Goal: Information Seeking & Learning: Learn about a topic

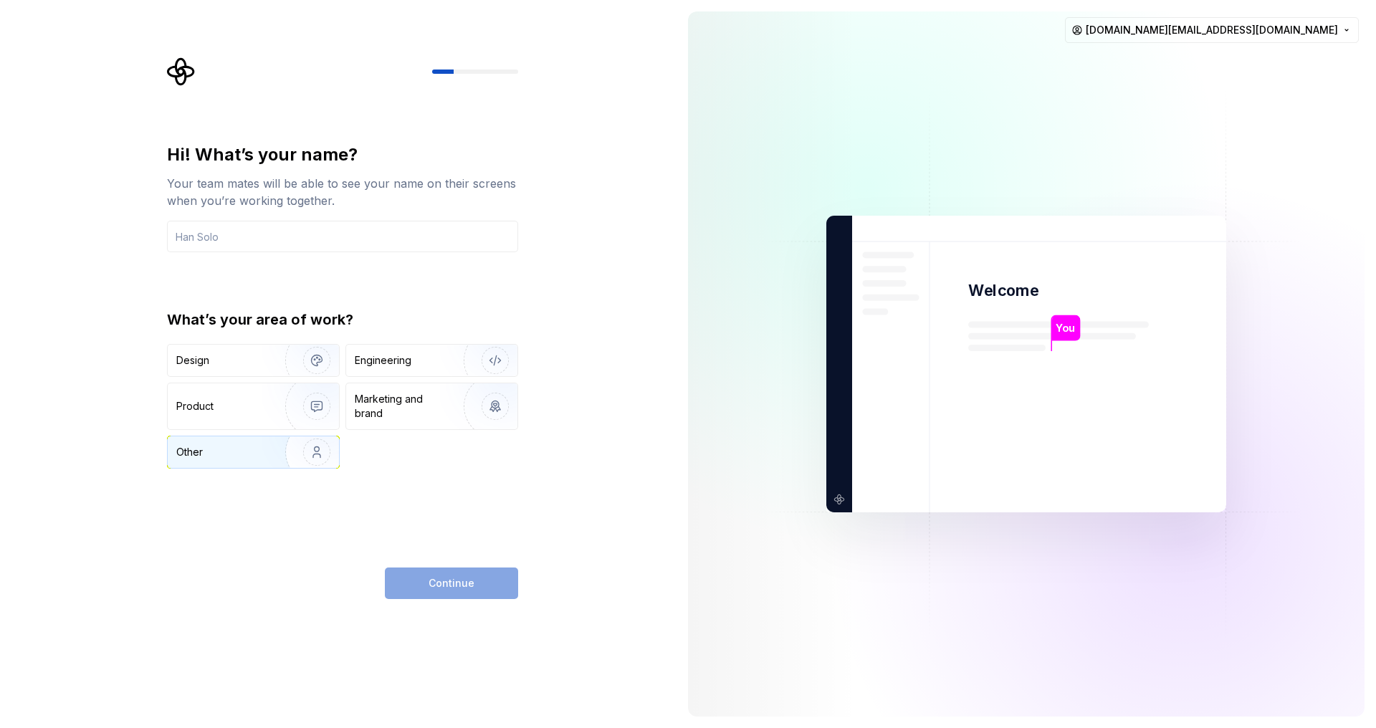
click at [264, 443] on img "button" at bounding box center [308, 452] width 92 height 96
click at [347, 234] on input "text" at bounding box center [342, 237] width 351 height 32
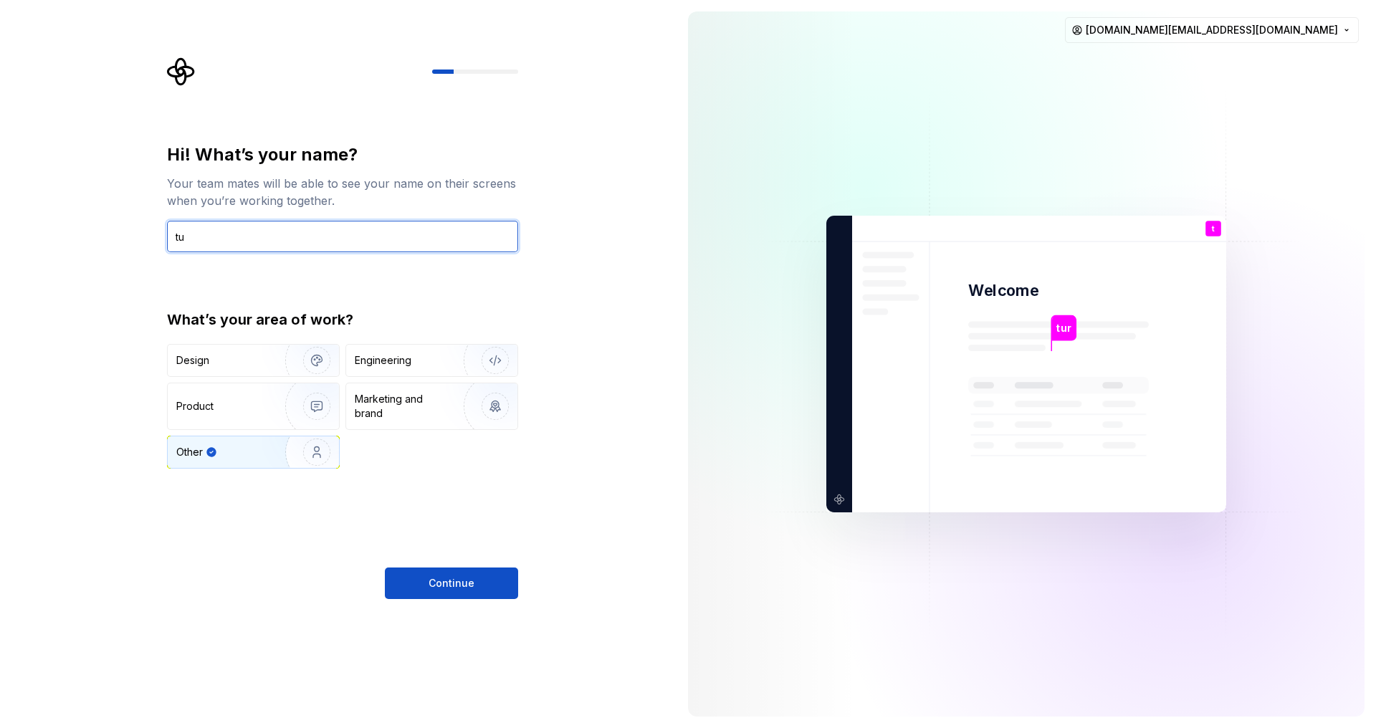
type input "t"
type input "Turbo"
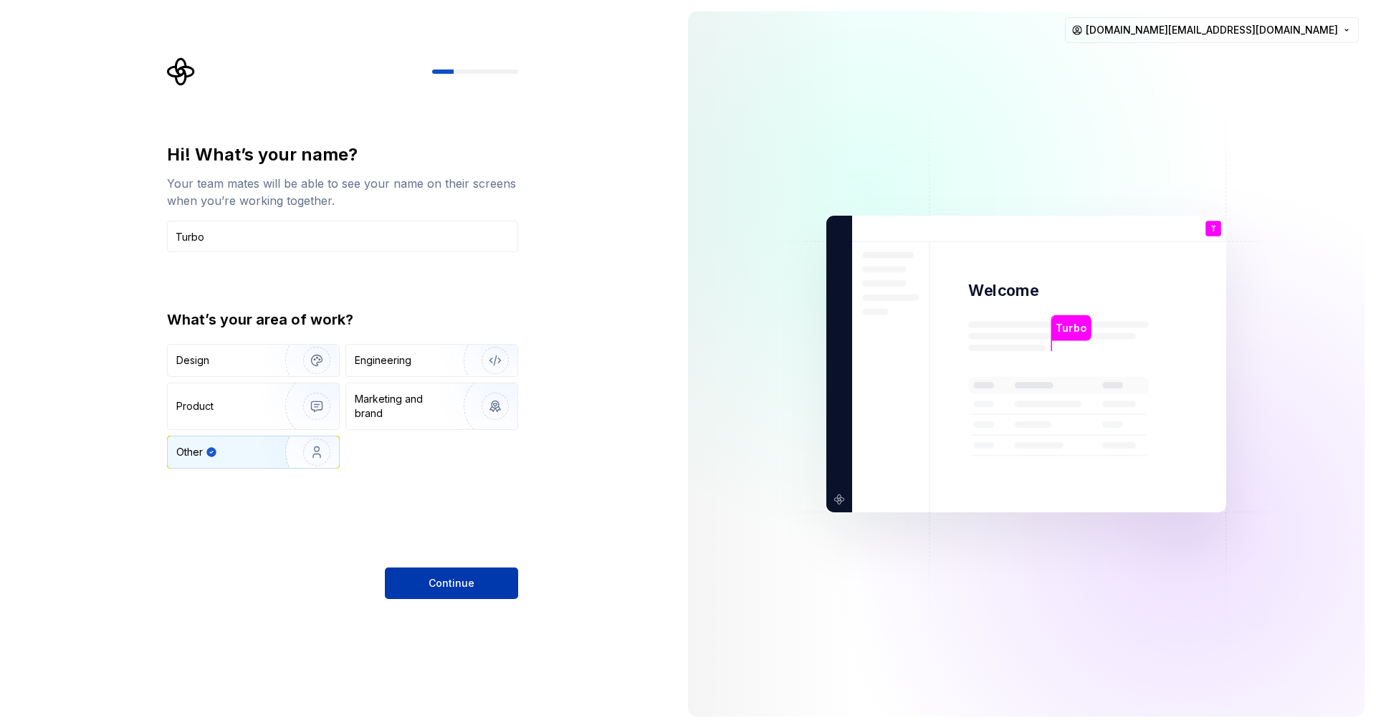
click at [471, 582] on span "Continue" at bounding box center [451, 583] width 46 height 14
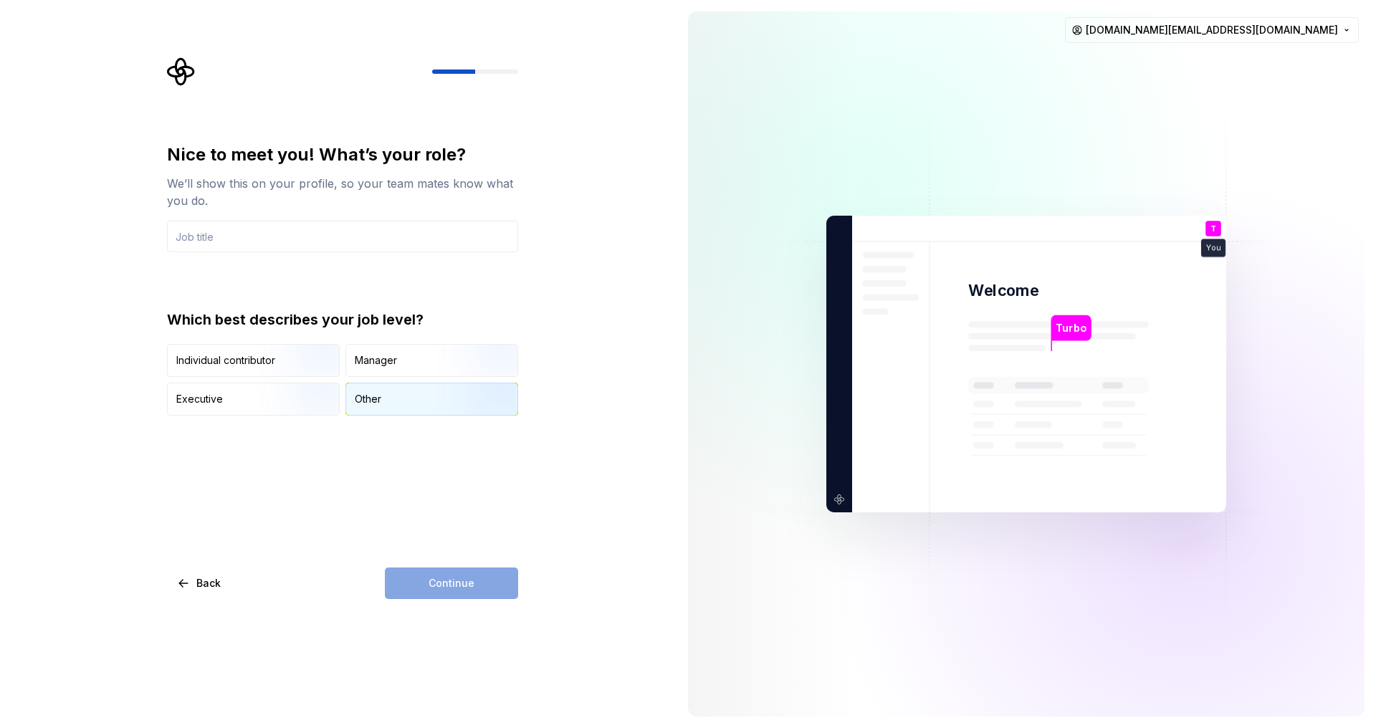
click at [386, 405] on div "Other" at bounding box center [431, 399] width 171 height 32
click at [302, 239] on input "text" at bounding box center [342, 237] width 351 height 32
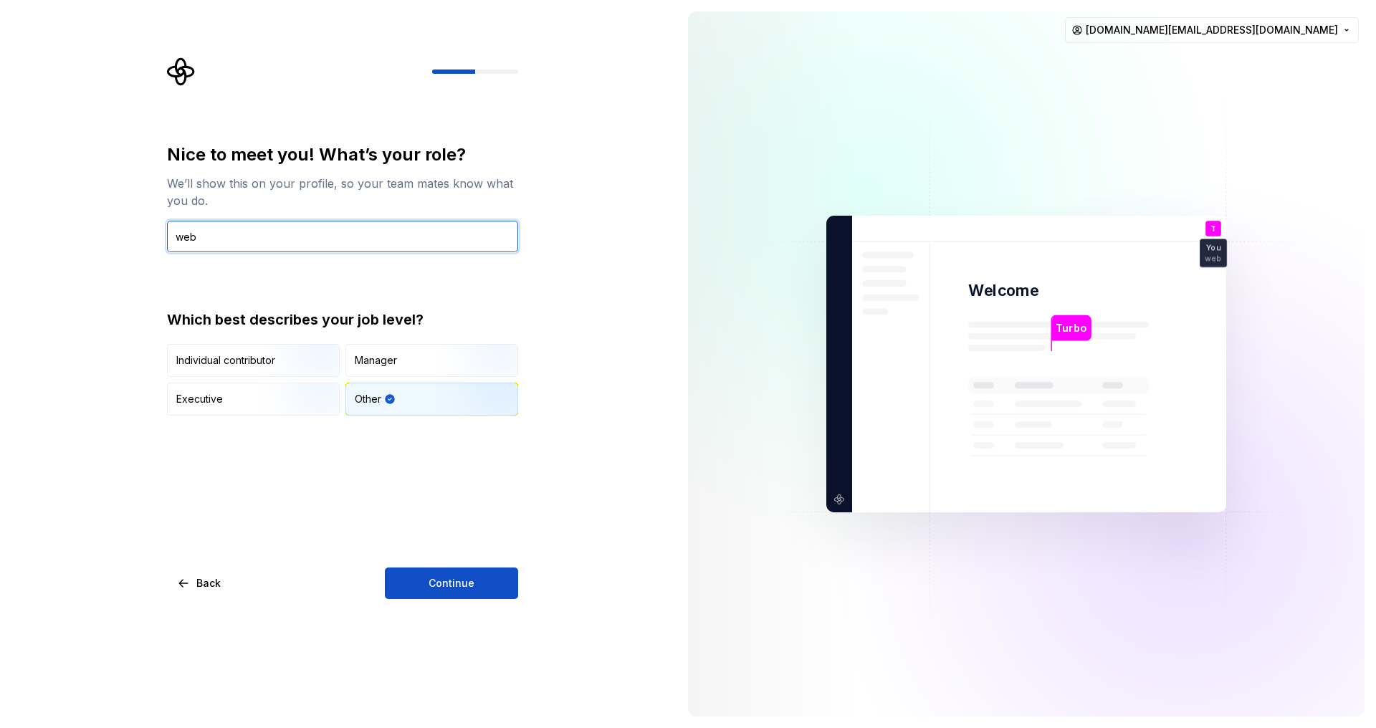
type input "web"
click at [462, 599] on div "Nice to meet you! What’s your role? We’ll show this on your profile, so your te…" at bounding box center [338, 364] width 676 height 728
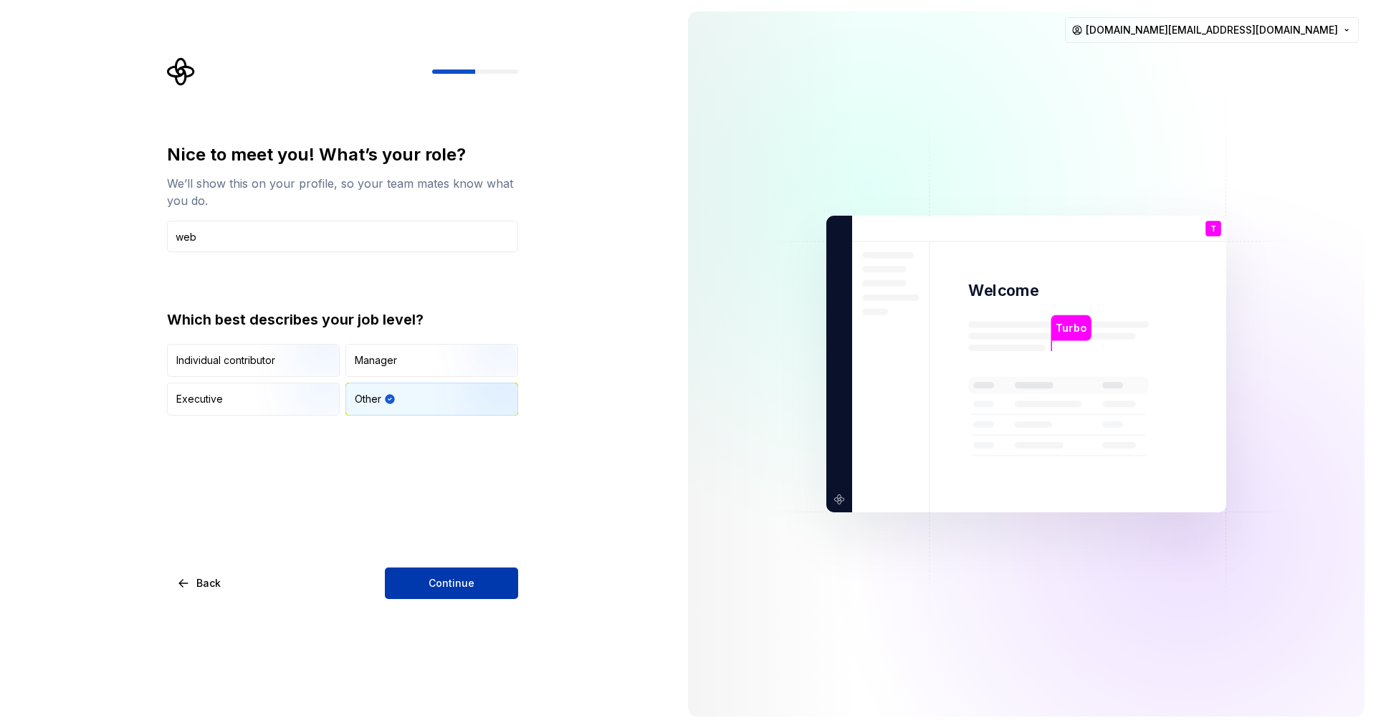
click at [469, 595] on button "Continue" at bounding box center [451, 583] width 133 height 32
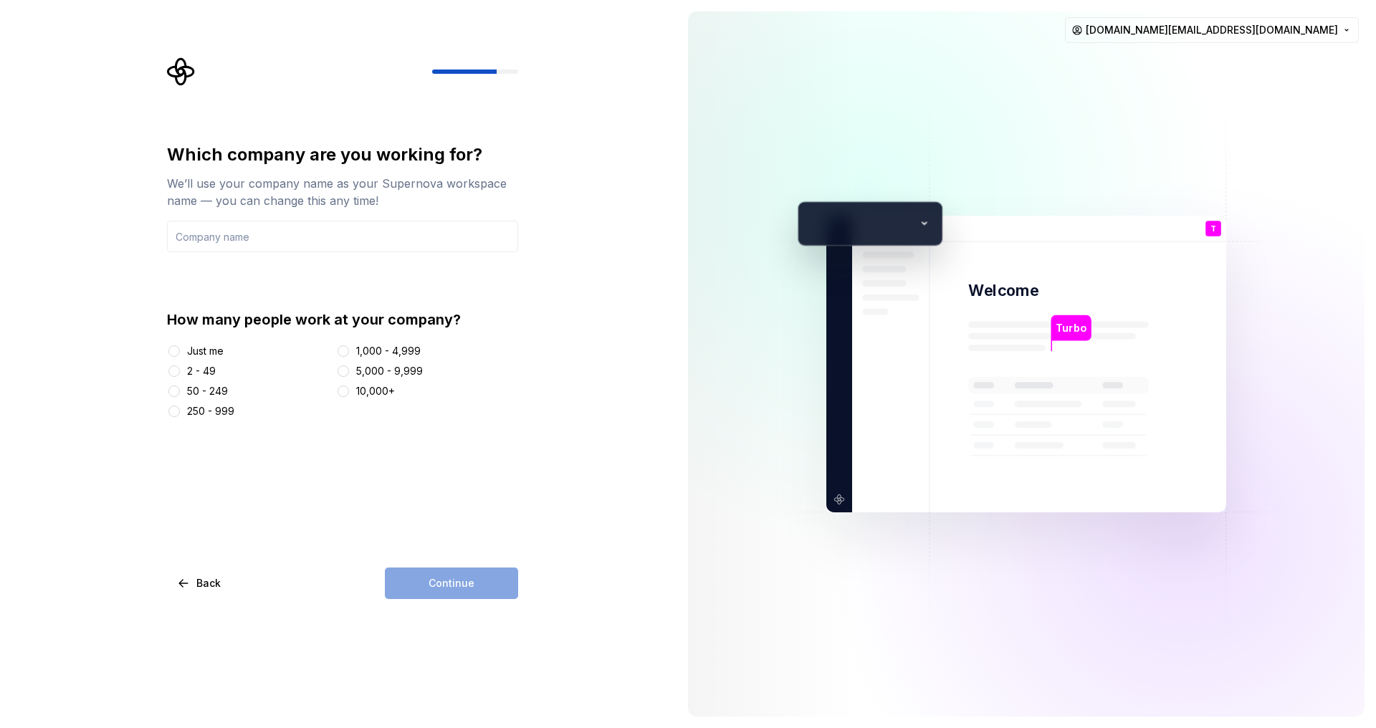
click at [213, 348] on div "Just me" at bounding box center [205, 351] width 37 height 14
click at [180, 348] on button "Just me" at bounding box center [173, 350] width 11 height 11
click at [317, 234] on input "text" at bounding box center [342, 237] width 351 height 32
click at [349, 236] on input "text" at bounding box center [342, 237] width 351 height 32
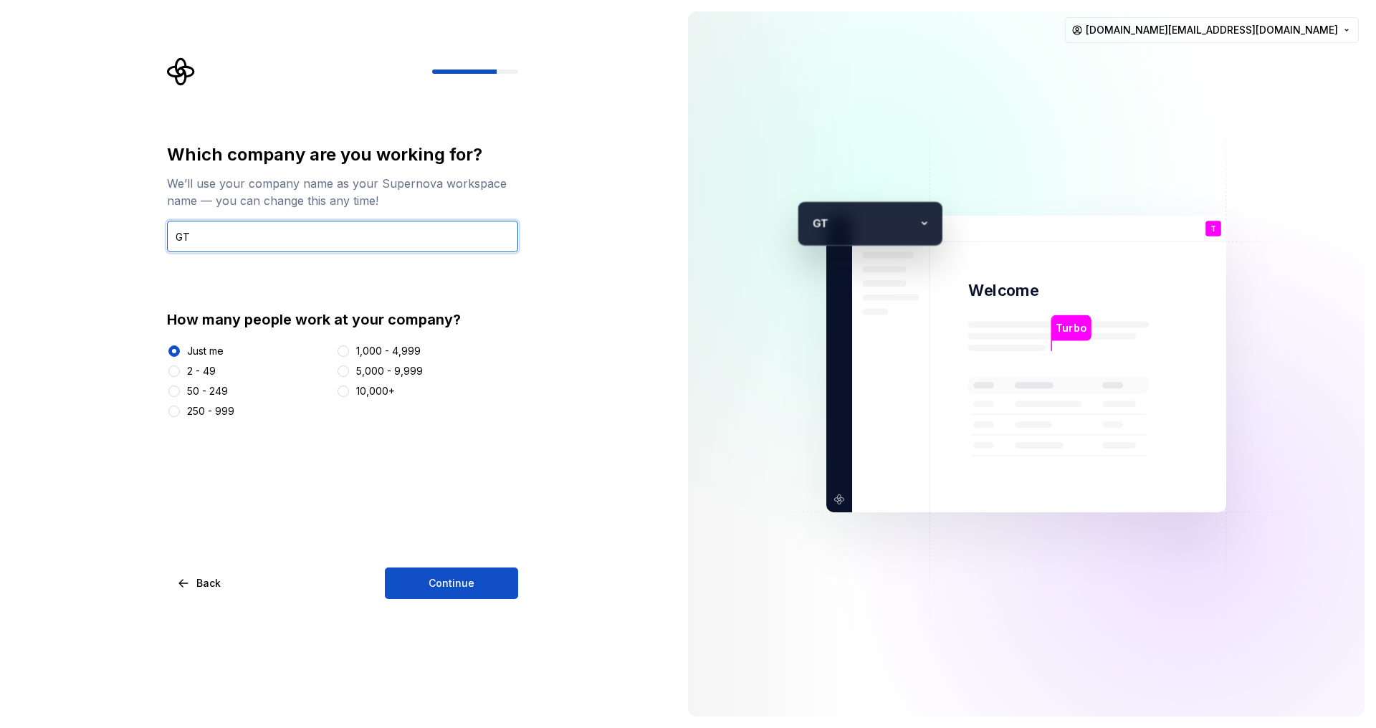
type input "GT"
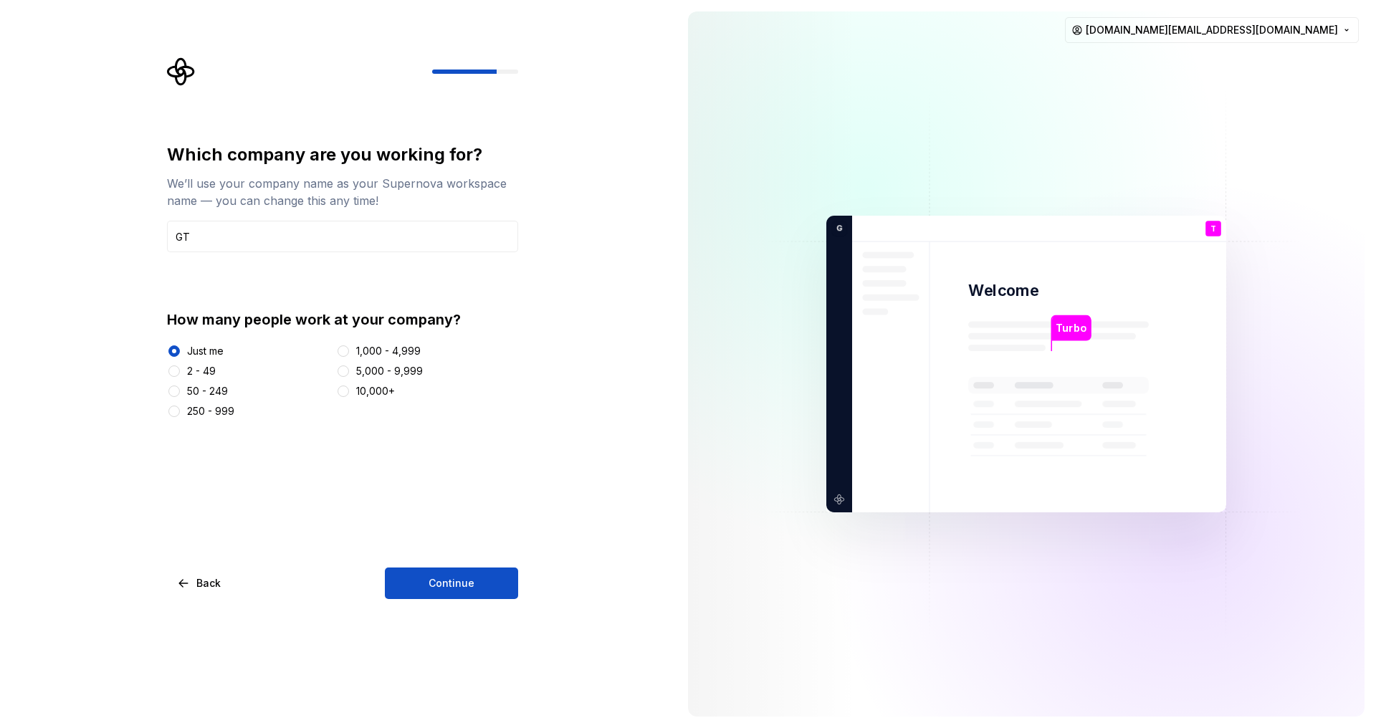
click at [461, 566] on div "Which company are you working for? We’ll use your company name as your Supernov…" at bounding box center [342, 371] width 351 height 456
click at [214, 373] on div "2 - 49" at bounding box center [201, 371] width 29 height 14
click at [180, 373] on button "2 - 49" at bounding box center [173, 370] width 11 height 11
click at [201, 357] on div "Just me" at bounding box center [205, 351] width 37 height 14
click at [180, 357] on button "Just me" at bounding box center [173, 350] width 11 height 11
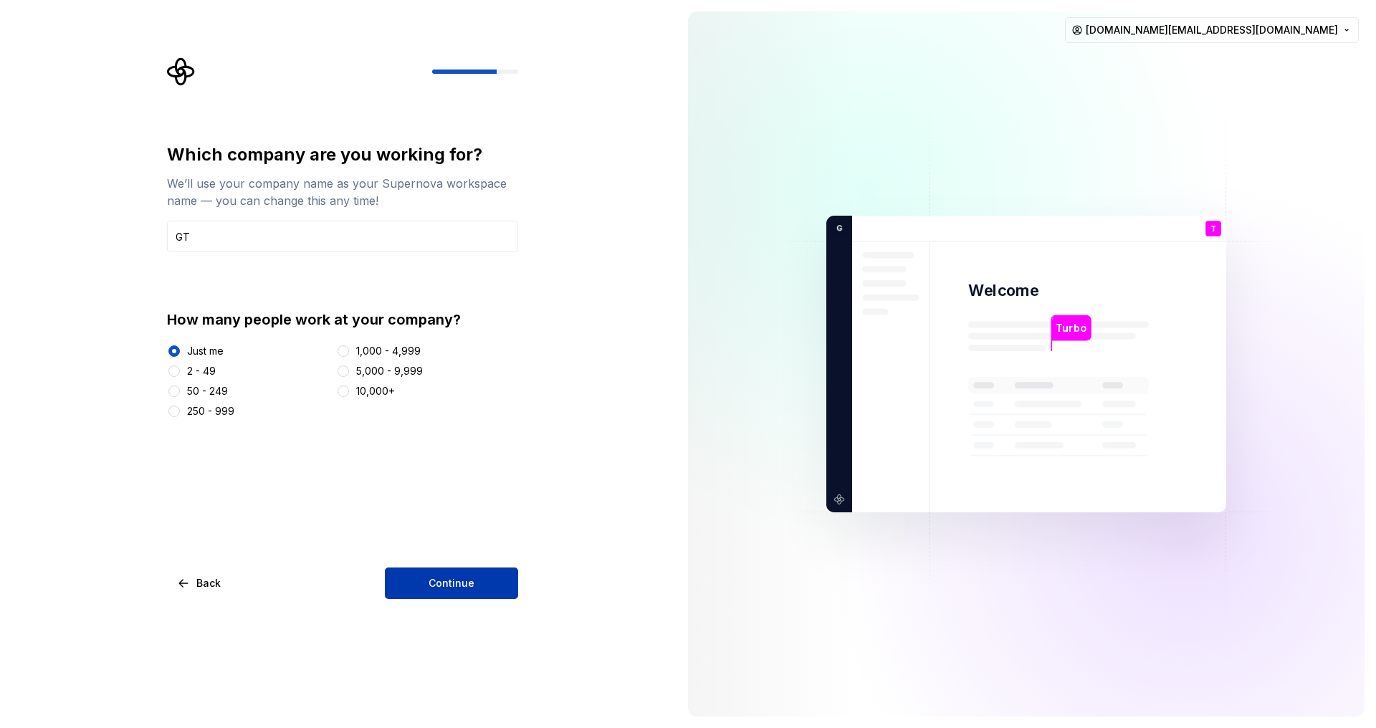
click at [456, 581] on span "Continue" at bounding box center [451, 583] width 46 height 14
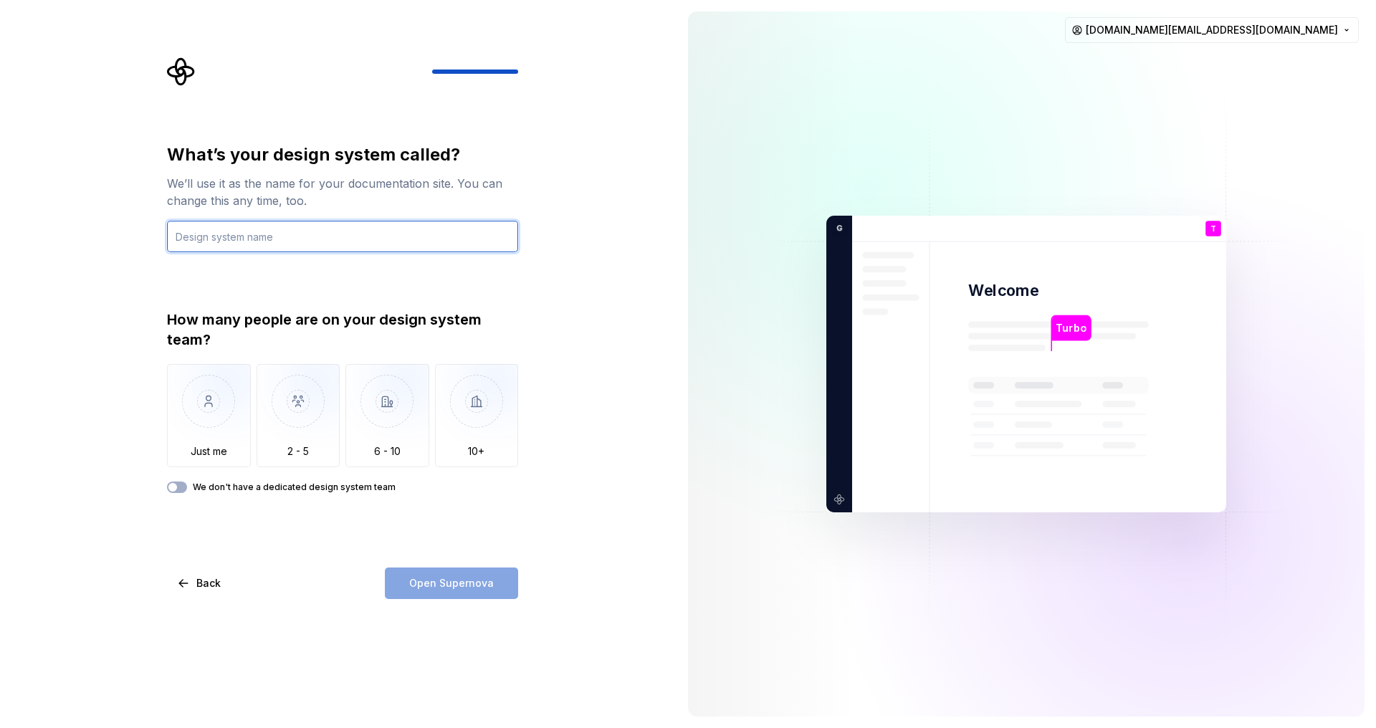
click at [294, 237] on input "text" at bounding box center [342, 237] width 351 height 32
click at [320, 241] on input "text" at bounding box center [342, 237] width 351 height 32
type input "AA"
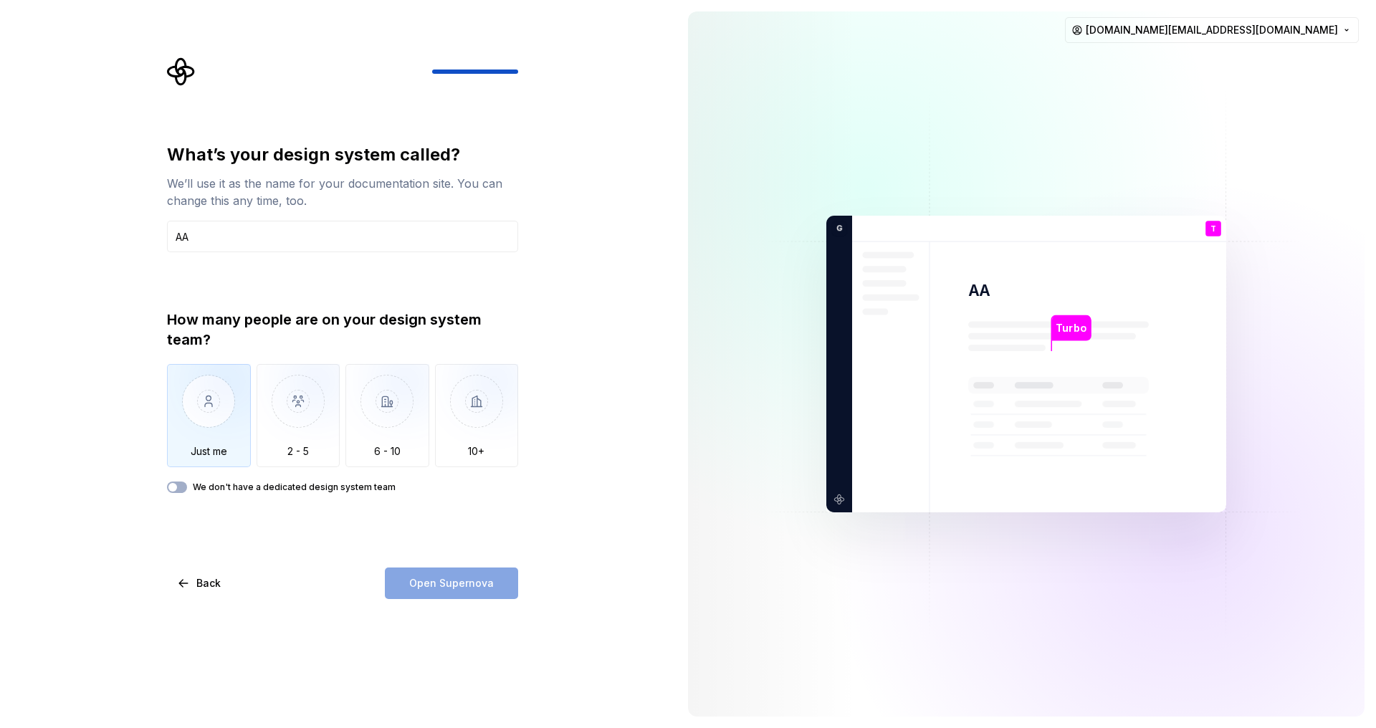
click at [222, 427] on img "button" at bounding box center [209, 412] width 84 height 96
click at [455, 576] on span "Open Supernova" at bounding box center [451, 583] width 85 height 14
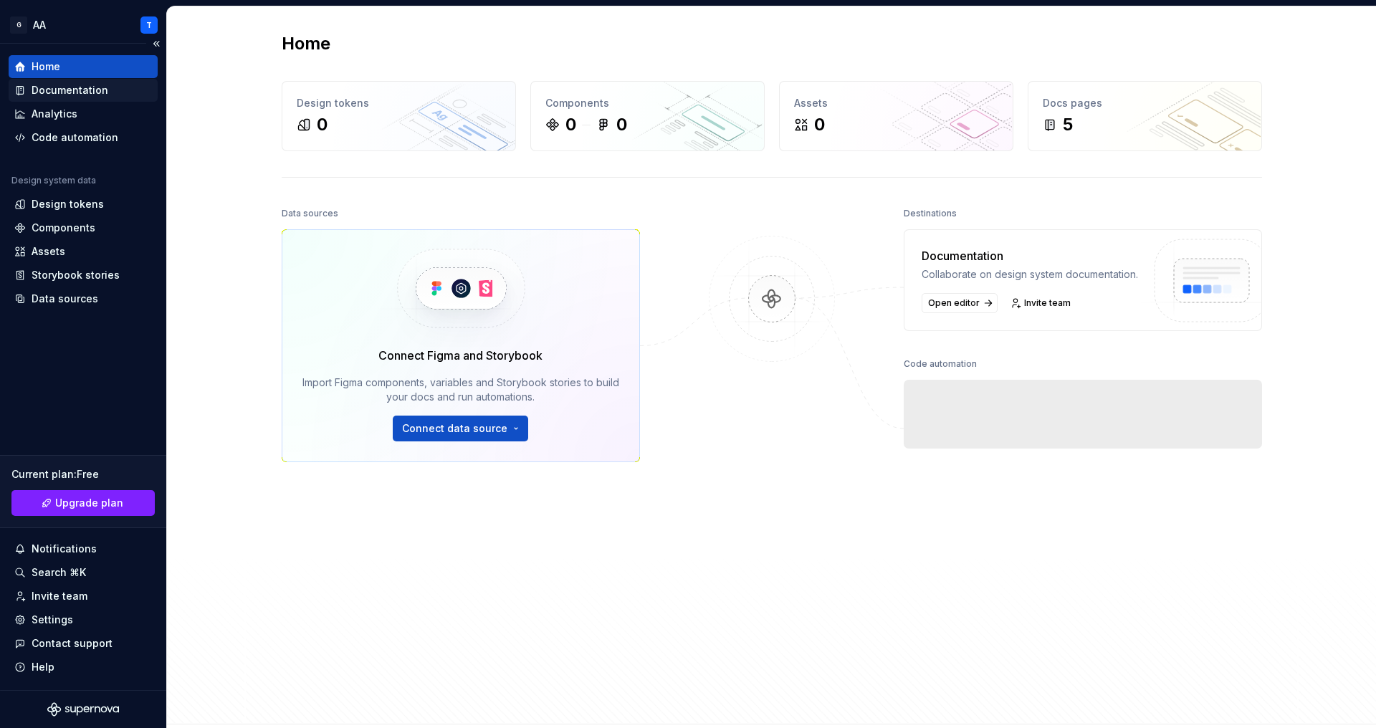
click at [112, 100] on div "Documentation" at bounding box center [83, 90] width 149 height 23
click at [105, 100] on div "Documentation" at bounding box center [83, 90] width 149 height 23
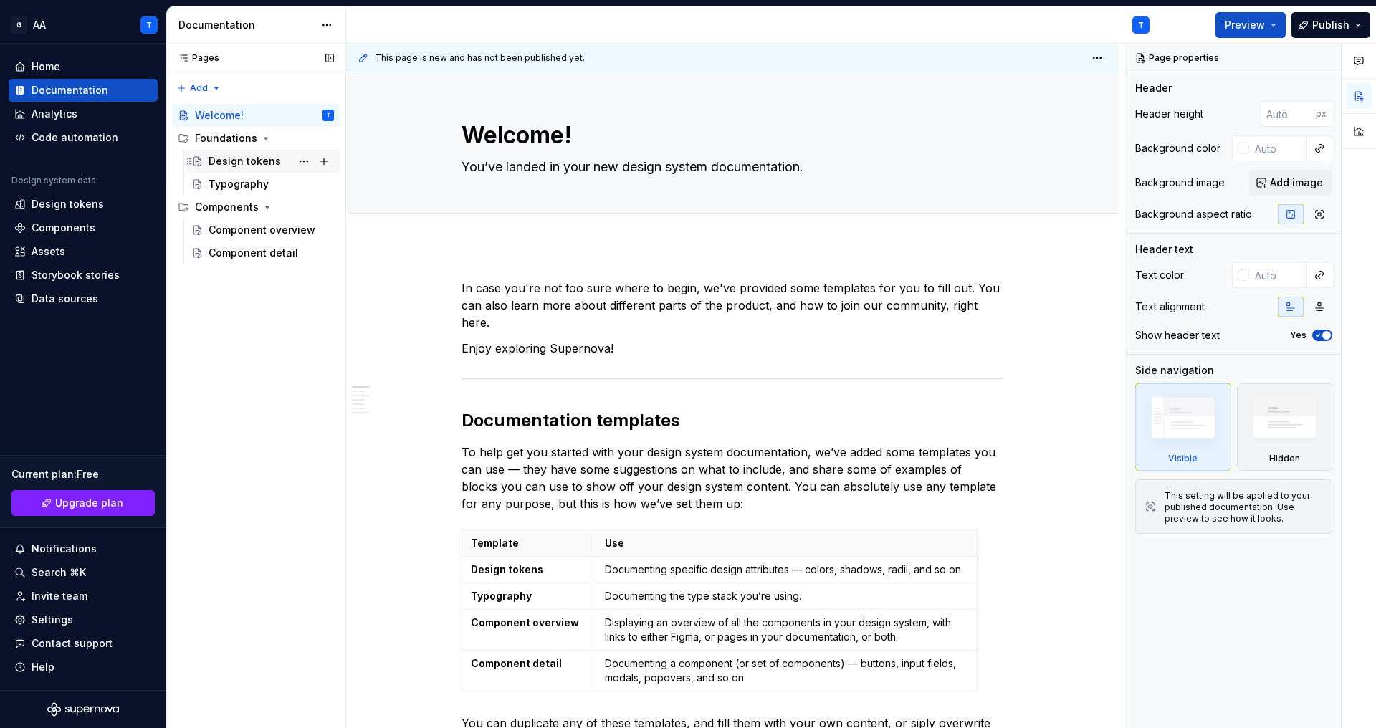
click at [260, 170] on div "Design tokens" at bounding box center [270, 161] width 125 height 20
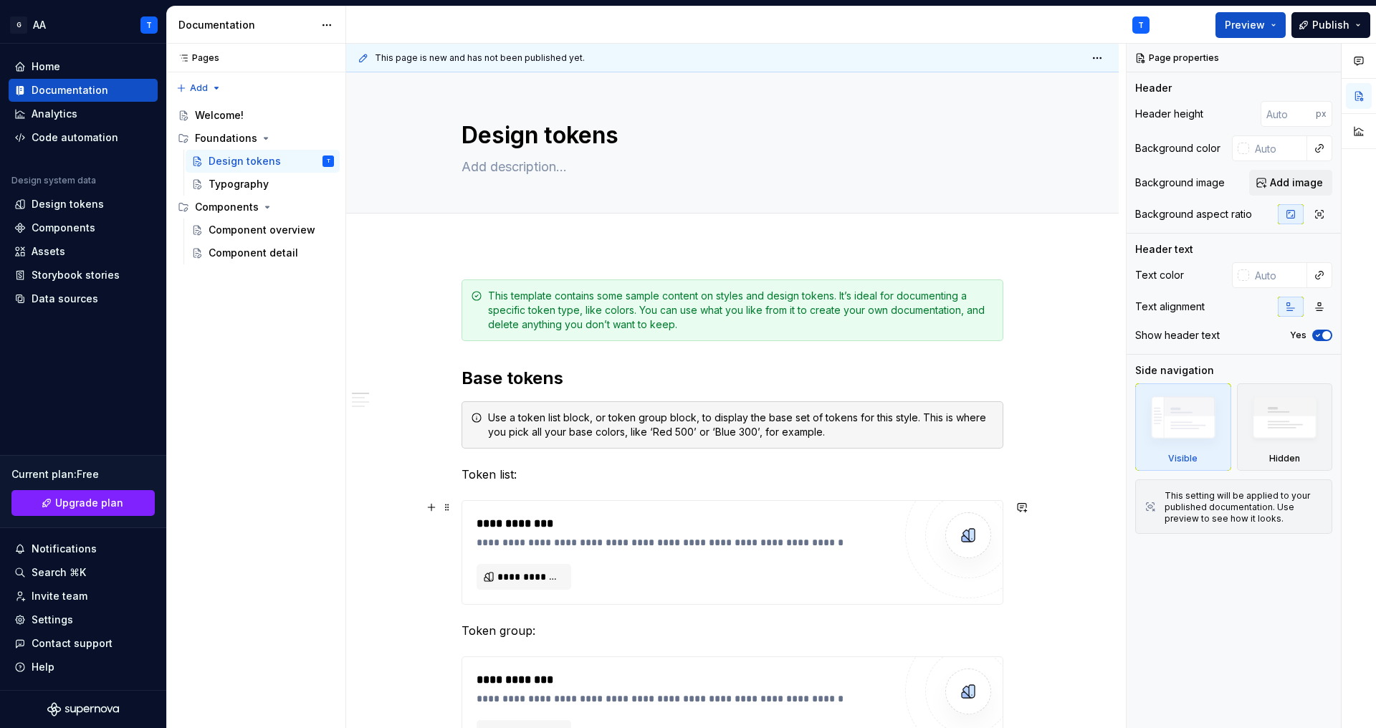
scroll to position [70, 0]
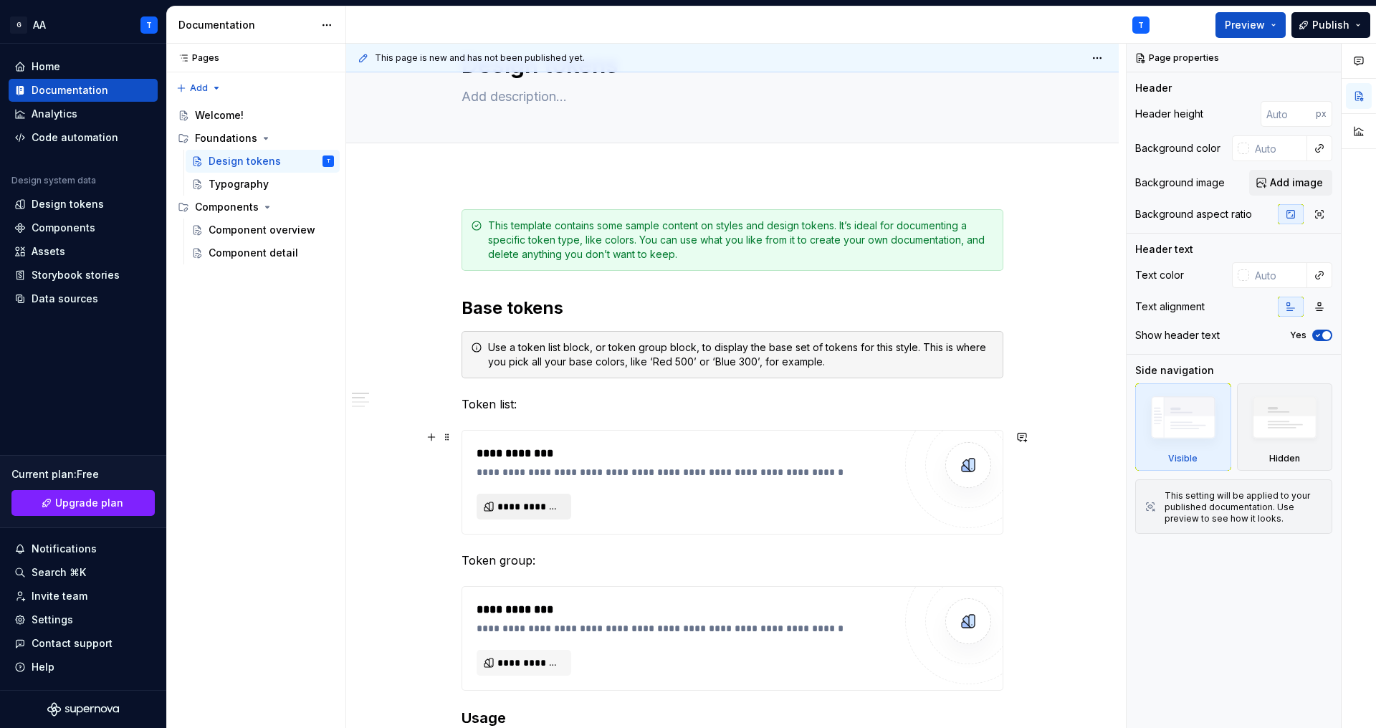
click at [539, 502] on span "**********" at bounding box center [529, 506] width 64 height 14
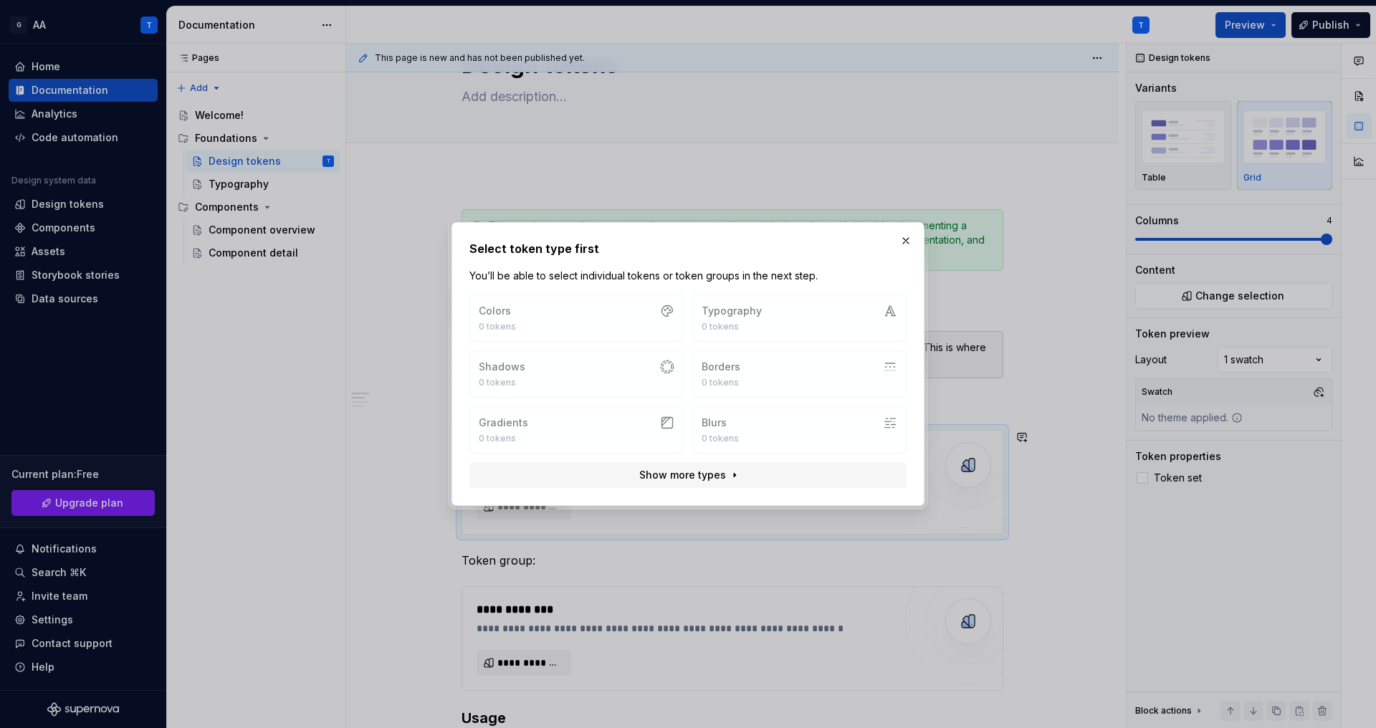
click at [615, 310] on div "Colors 0 tokens Typography 0 tokens Shadows 0 tokens Borders 0 tokens Gradients…" at bounding box center [687, 373] width 437 height 159
click at [748, 322] on div "Colors 0 tokens Typography 0 tokens Shadows 0 tokens Borders 0 tokens Gradients…" at bounding box center [687, 373] width 437 height 159
click at [719, 474] on span "Show more types" at bounding box center [682, 475] width 87 height 14
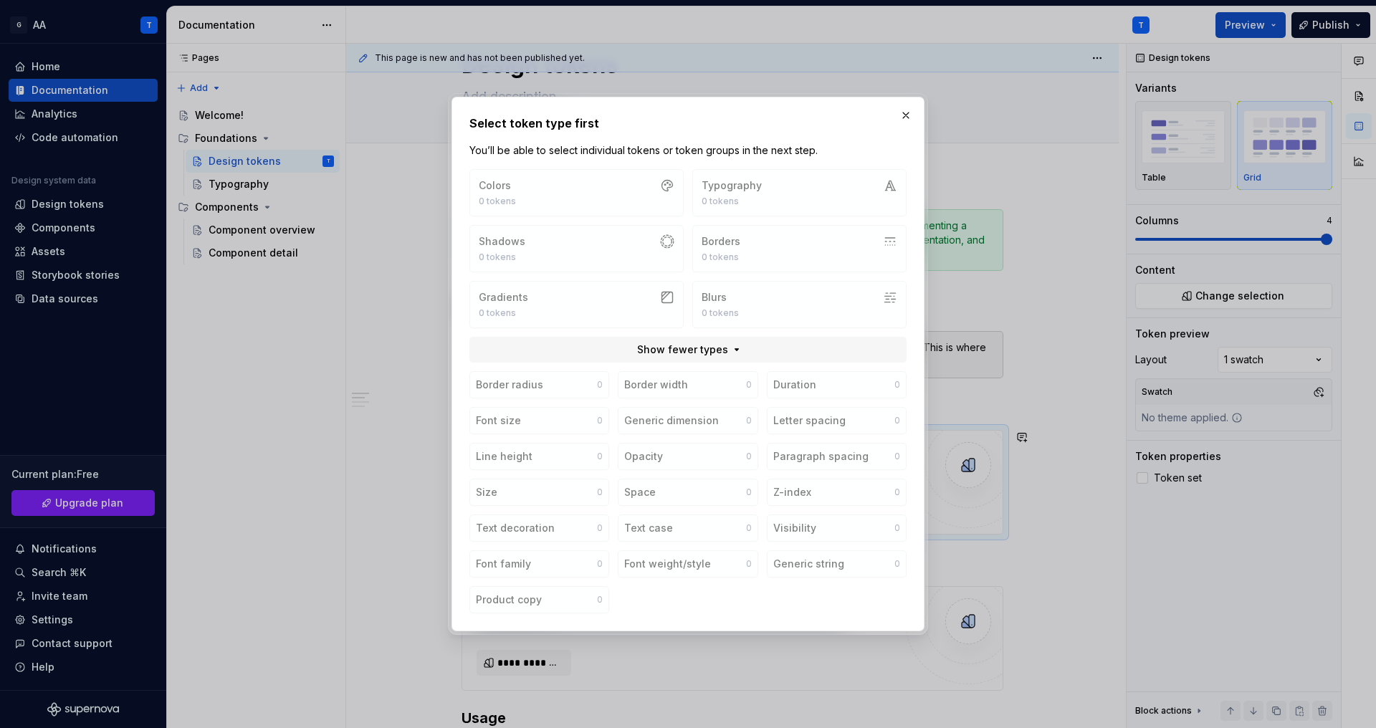
click at [792, 211] on div "Colors 0 tokens Typography 0 tokens Shadows 0 tokens Borders 0 tokens Gradients…" at bounding box center [687, 248] width 437 height 159
click at [542, 386] on div "Border radius 0 Border width 0 Duration 0 Font size 0 Generic dimension 0 Lette…" at bounding box center [687, 492] width 437 height 242
click at [555, 454] on div "Border radius 0 Border width 0 Duration 0 Font size 0 Generic dimension 0 Lette…" at bounding box center [687, 492] width 437 height 242
click at [559, 208] on div "Colors 0 tokens Typography 0 tokens Shadows 0 tokens Borders 0 tokens Gradients…" at bounding box center [687, 248] width 437 height 159
click at [744, 209] on div "Colors 0 tokens Typography 0 tokens Shadows 0 tokens Borders 0 tokens Gradients…" at bounding box center [687, 248] width 437 height 159
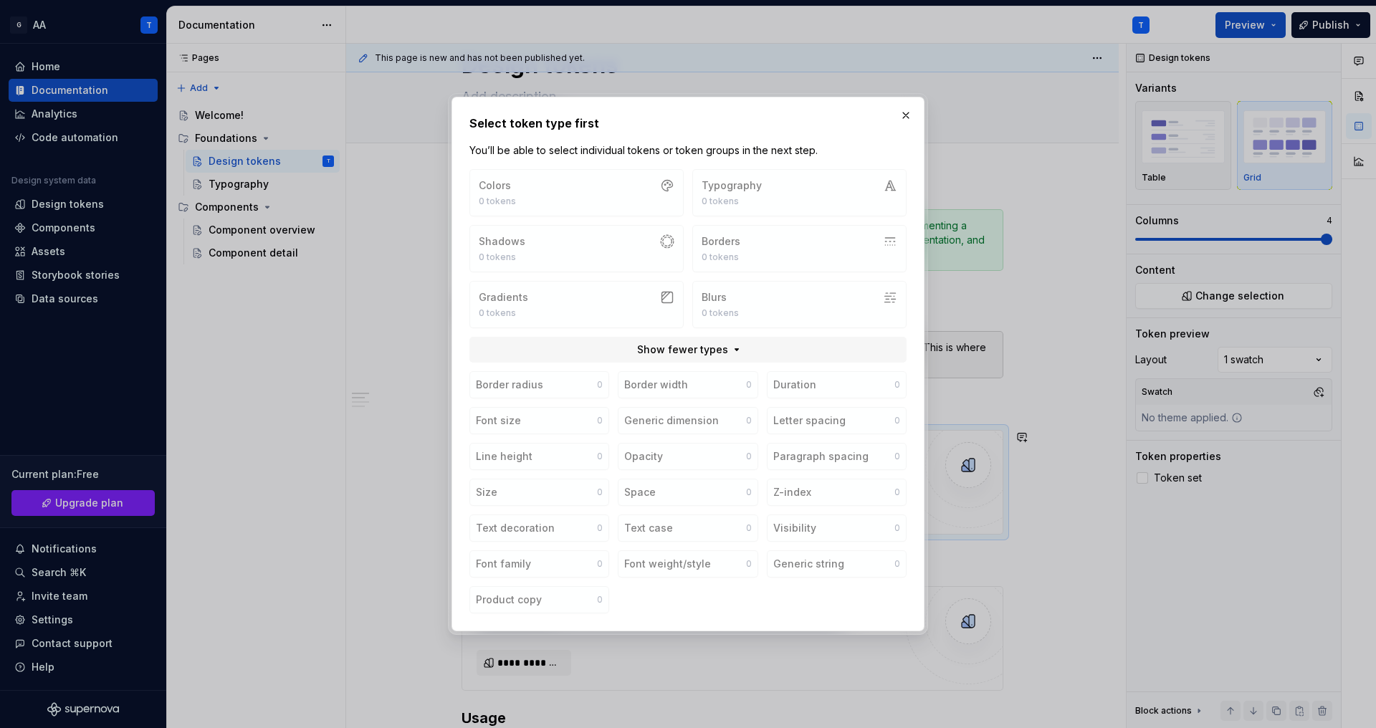
click at [633, 181] on div "Colors 0 tokens Typography 0 tokens Shadows 0 tokens Borders 0 tokens Gradients…" at bounding box center [687, 248] width 437 height 159
click at [903, 111] on button "button" at bounding box center [906, 115] width 20 height 20
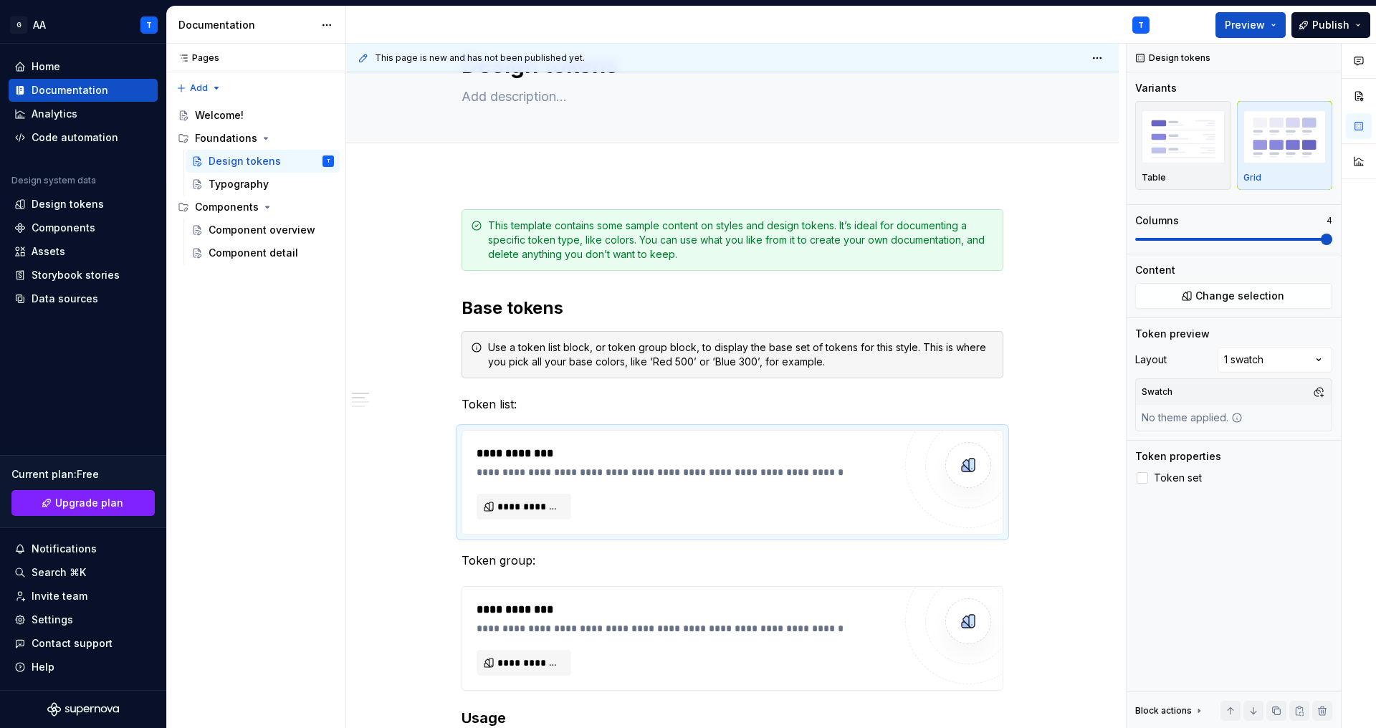
type textarea "*"
